Goal: Task Accomplishment & Management: Use online tool/utility

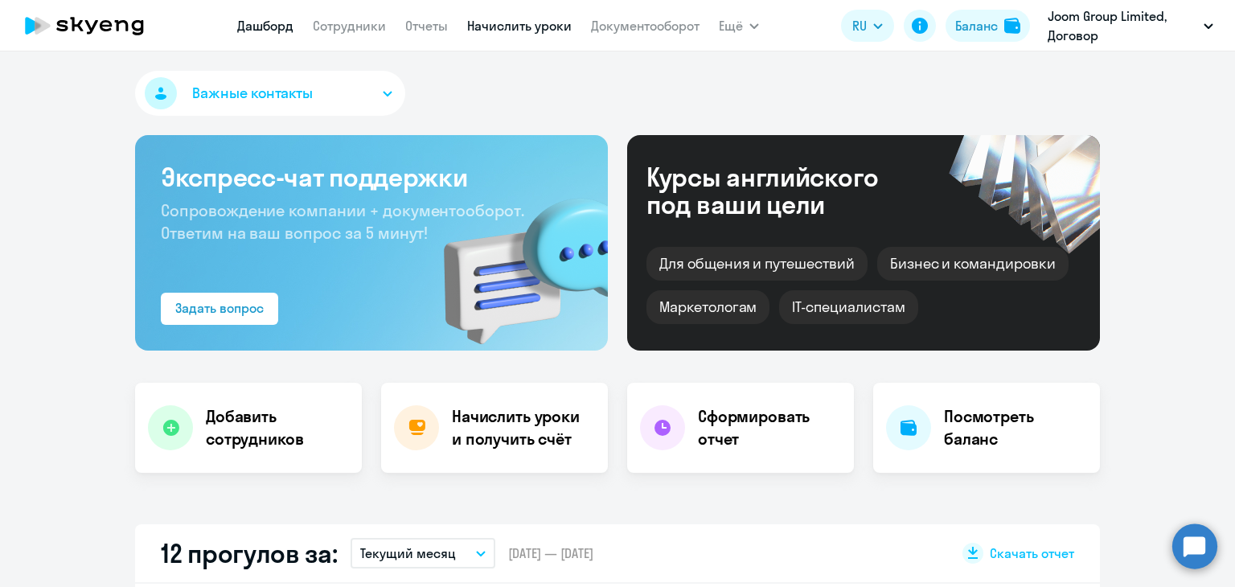
click at [528, 23] on link "Начислить уроки" at bounding box center [519, 26] width 105 height 16
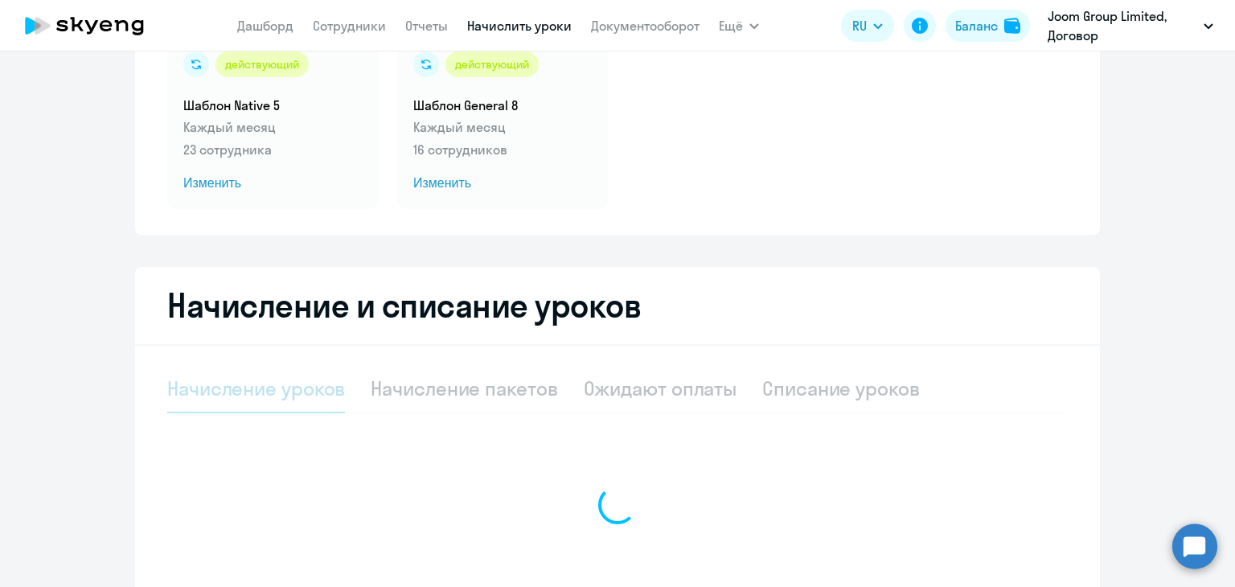
select select "10"
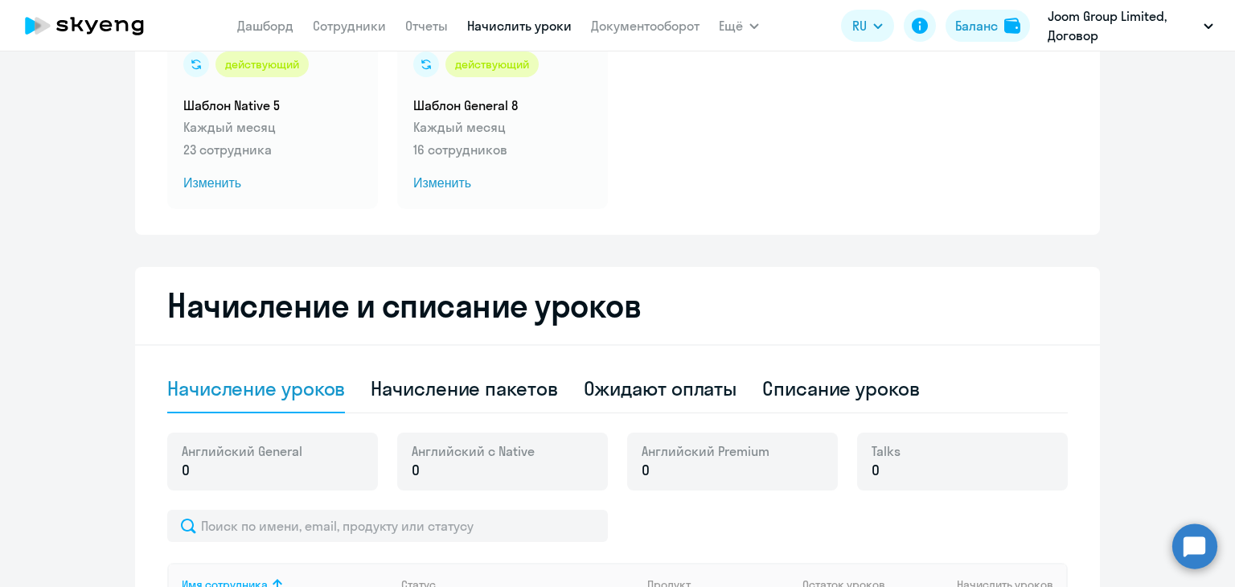
scroll to position [286, 0]
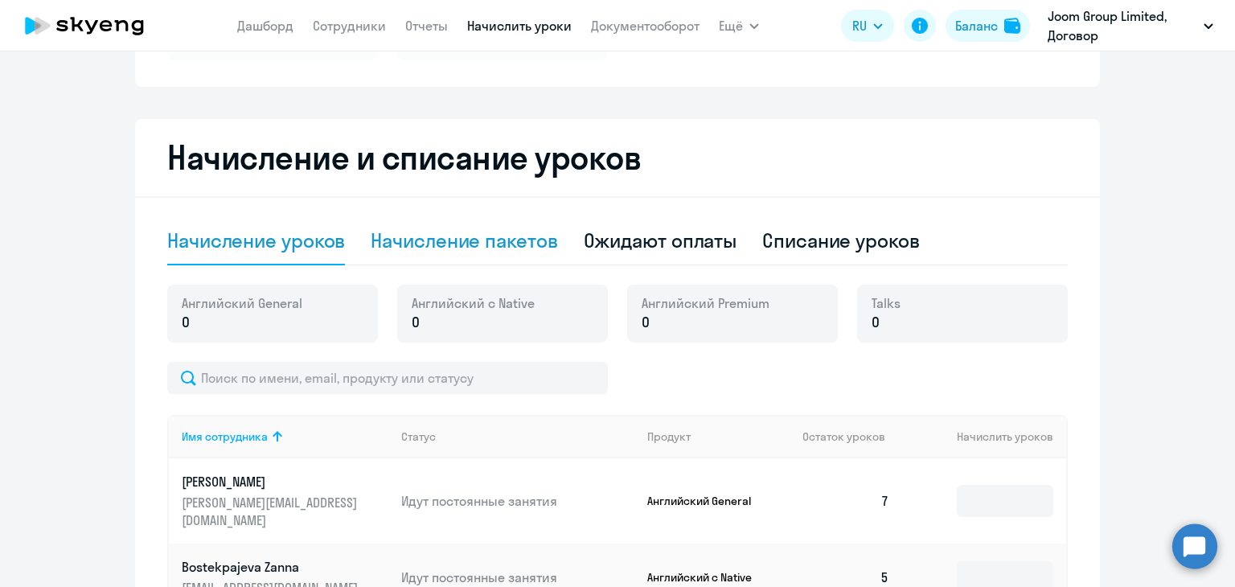
click at [446, 233] on div "Начисление пакетов" at bounding box center [464, 241] width 187 height 26
select select "10"
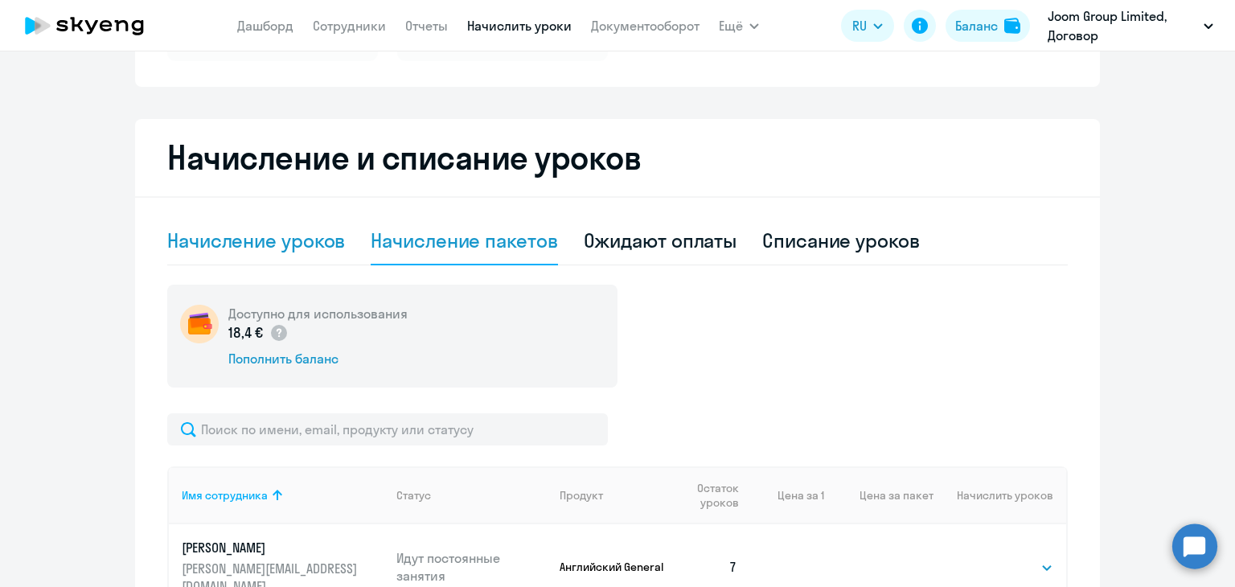
click at [275, 257] on div "Начисление уроков" at bounding box center [256, 241] width 178 height 48
select select "10"
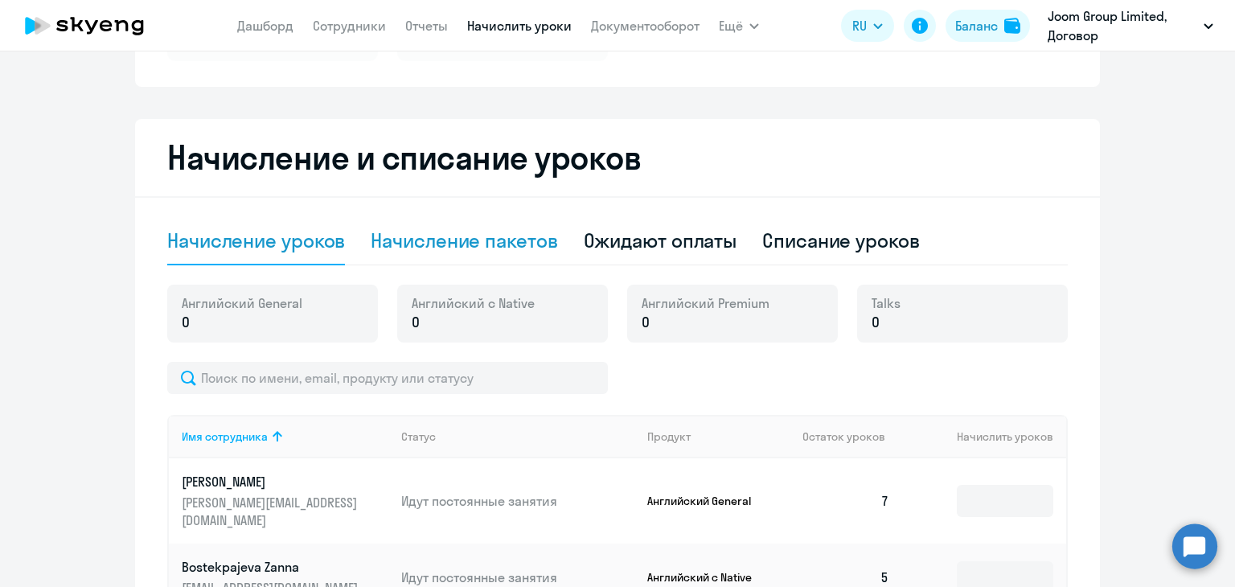
click at [448, 247] on div "Начисление пакетов" at bounding box center [464, 241] width 187 height 26
select select "10"
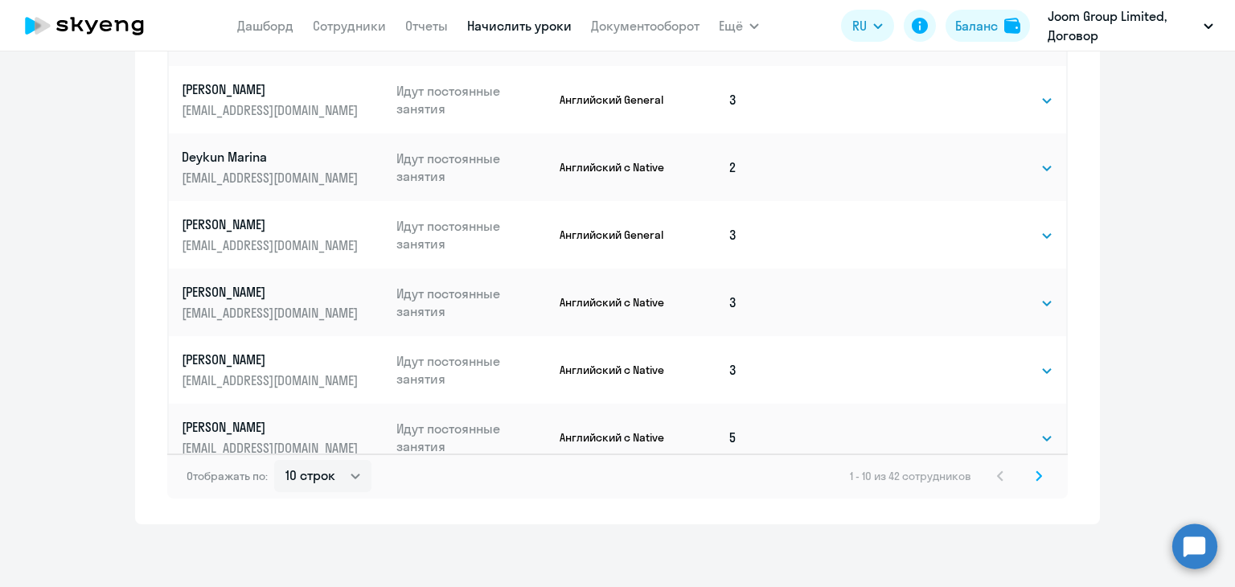
scroll to position [1034, 0]
